Goal: Task Accomplishment & Management: Manage account settings

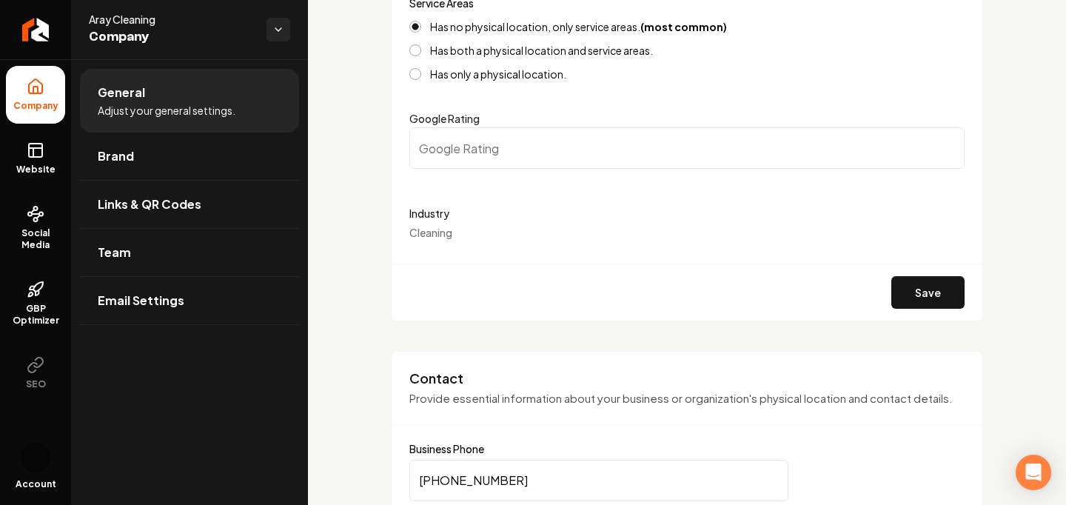
scroll to position [356, 0]
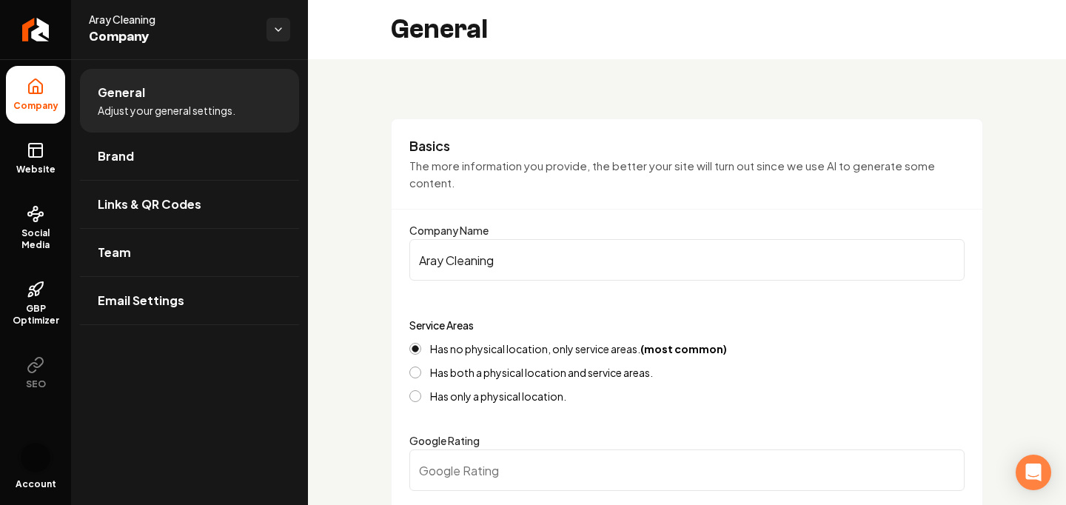
click at [40, 465] on img "Open user button" at bounding box center [36, 458] width 30 height 30
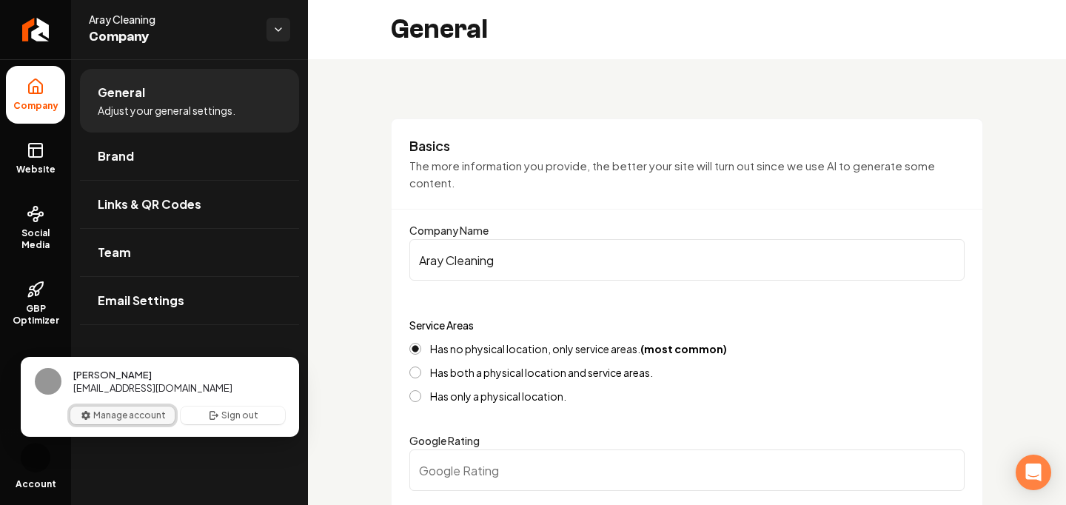
click at [130, 418] on button "Manage account" at bounding box center [122, 416] width 104 height 18
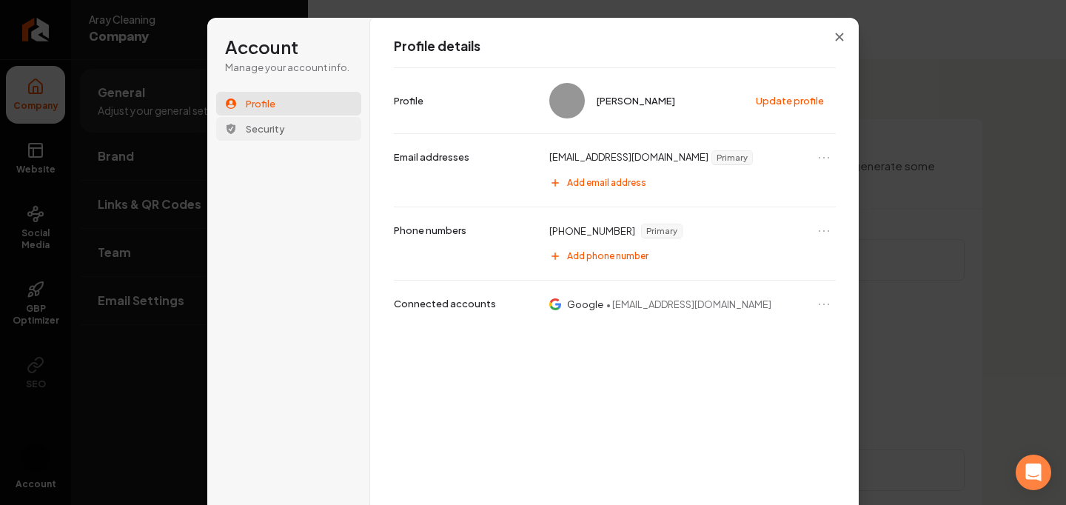
click at [281, 130] on button "Security" at bounding box center [288, 129] width 145 height 24
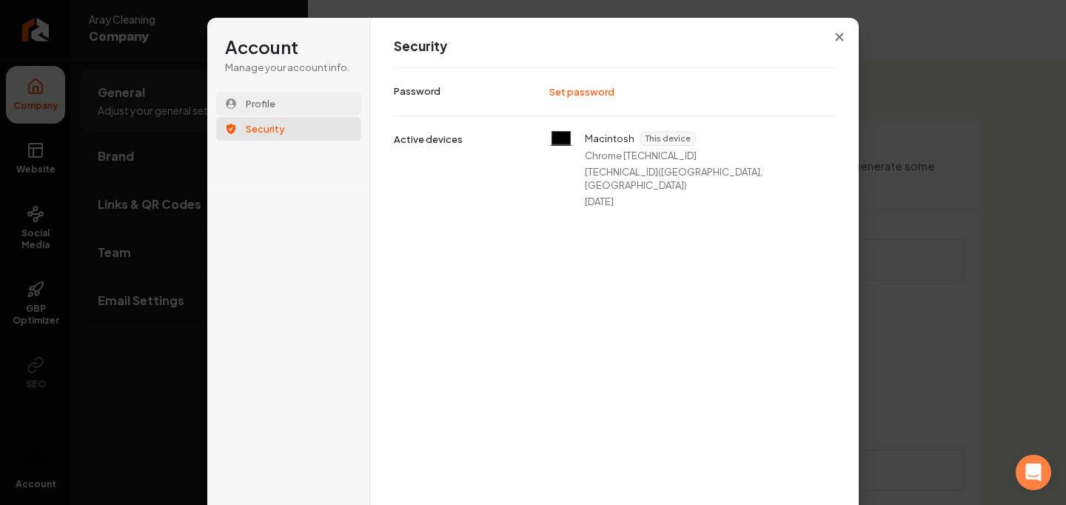
click at [298, 101] on button "Profile" at bounding box center [288, 104] width 145 height 24
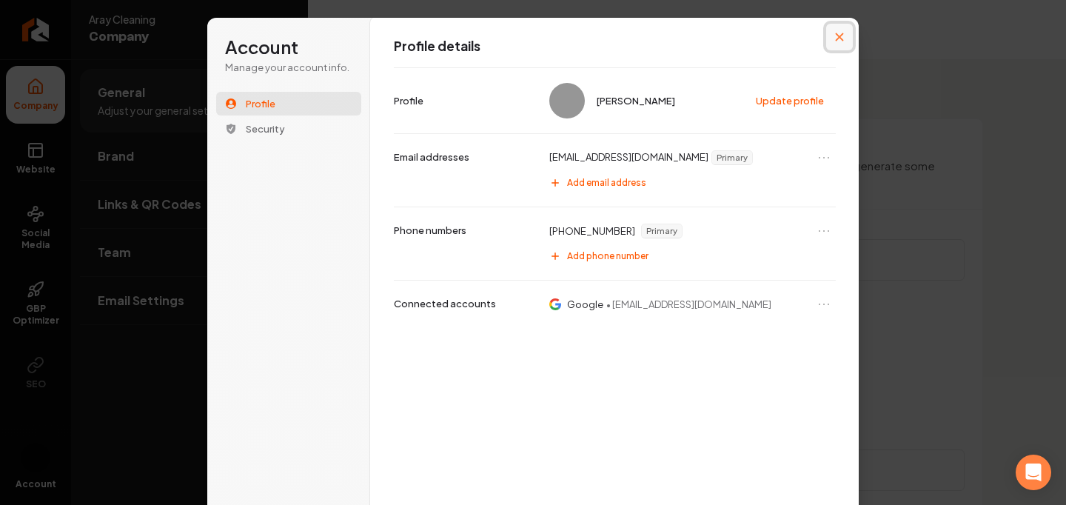
click at [837, 34] on icon "Close modal" at bounding box center [840, 37] width 8 height 8
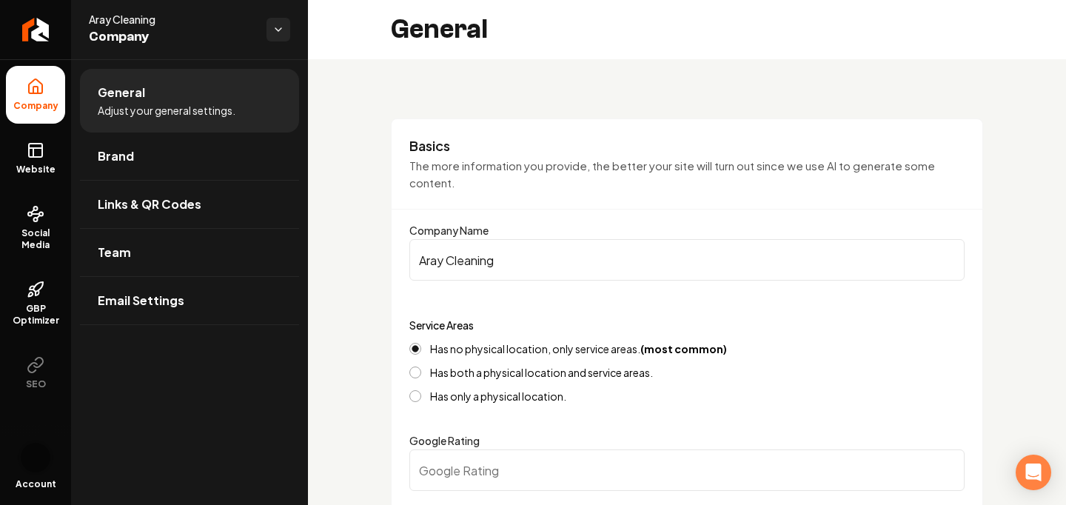
click at [35, 472] on img "Open user button" at bounding box center [36, 458] width 30 height 30
